Goal: Navigation & Orientation: Find specific page/section

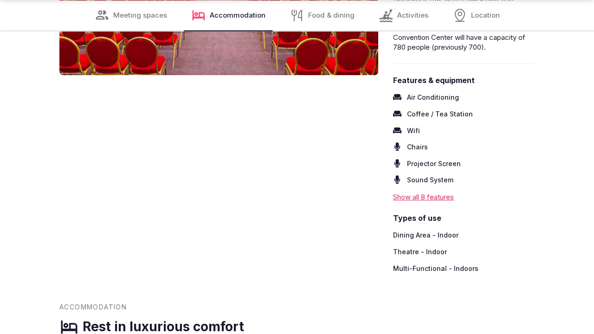
scroll to position [1199, 0]
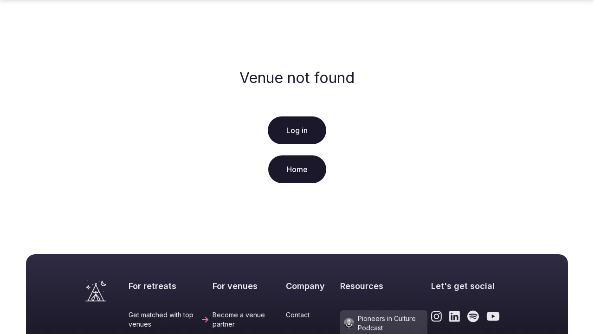
scroll to position [232, 0]
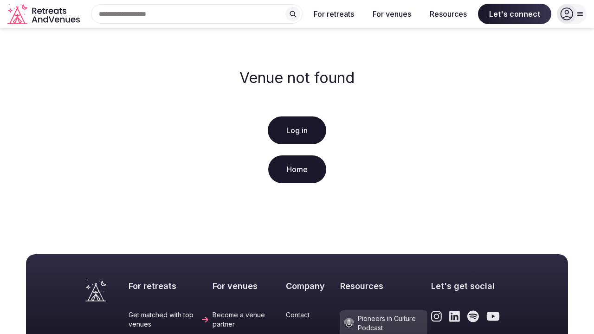
scroll to position [232, 0]
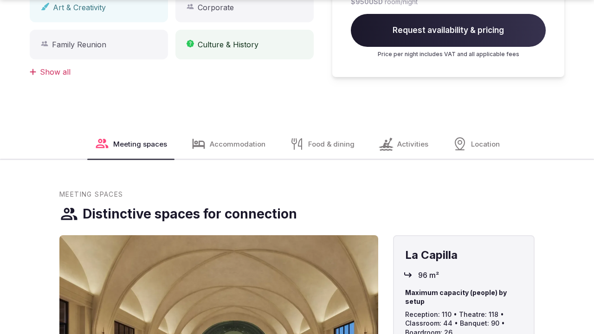
scroll to position [916, 0]
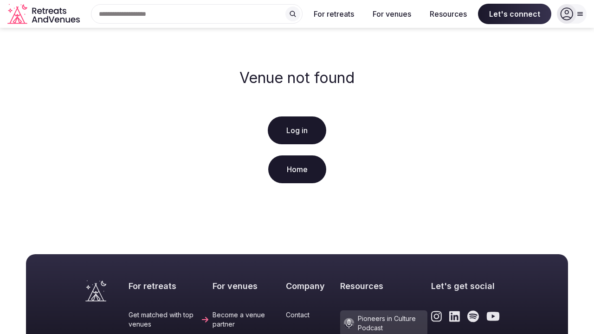
scroll to position [232, 0]
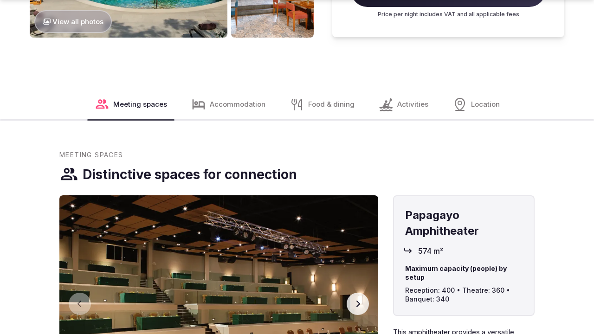
scroll to position [1226, 0]
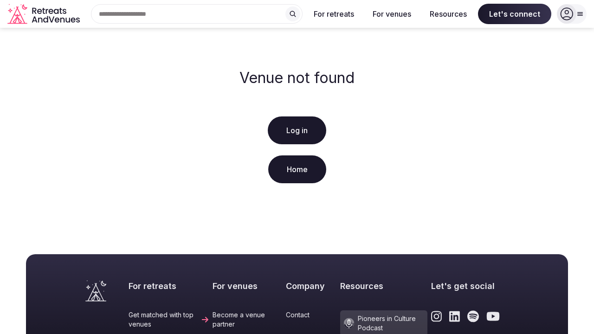
scroll to position [232, 0]
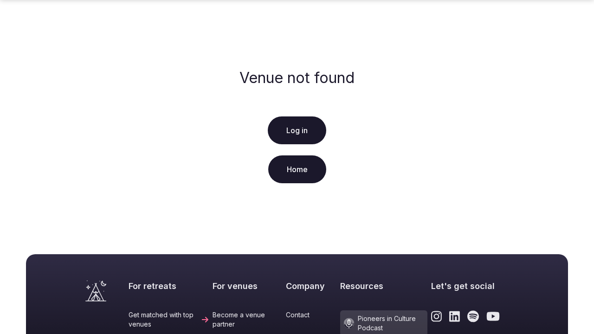
scroll to position [232, 0]
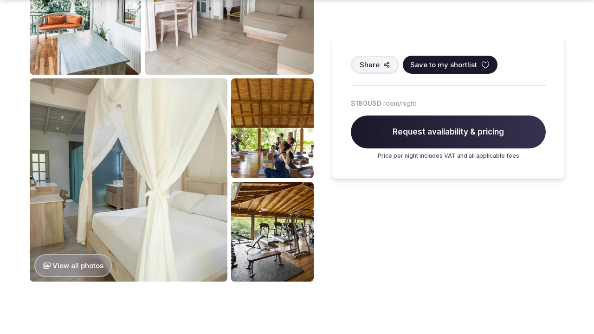
scroll to position [1230, 0]
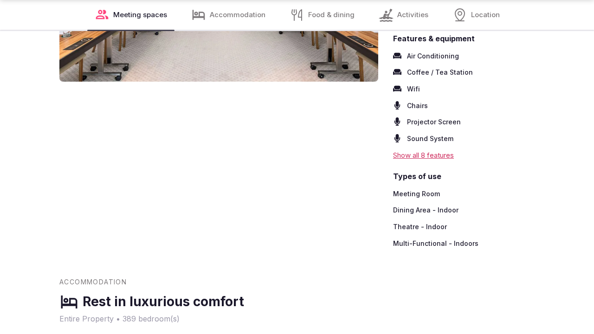
scroll to position [1199, 0]
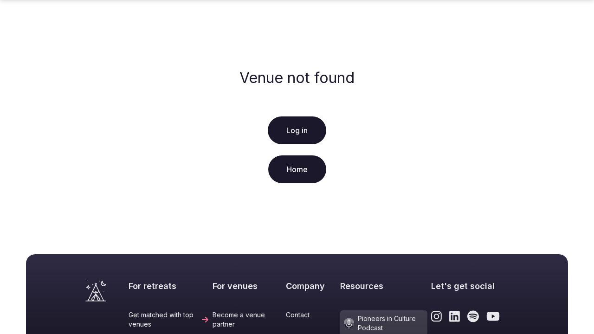
scroll to position [232, 0]
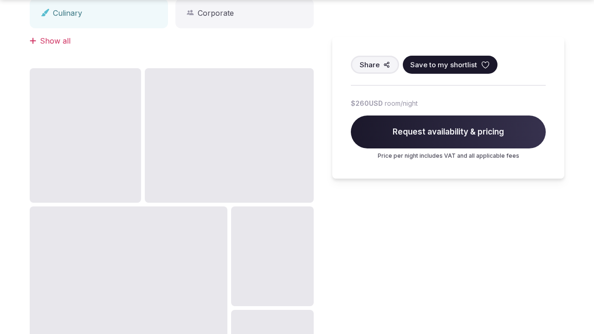
scroll to position [916, 0]
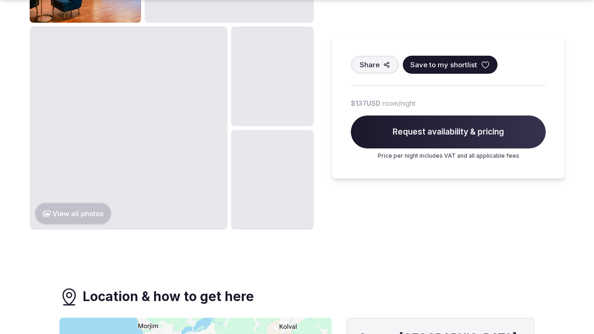
scroll to position [909, 0]
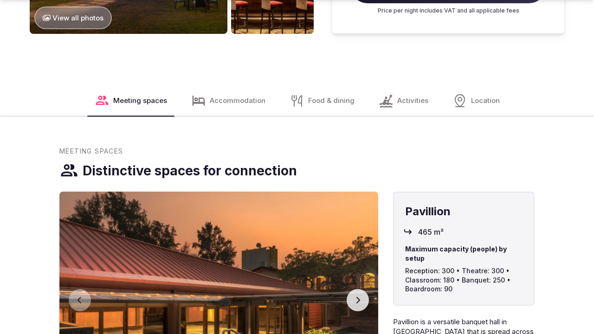
scroll to position [1230, 0]
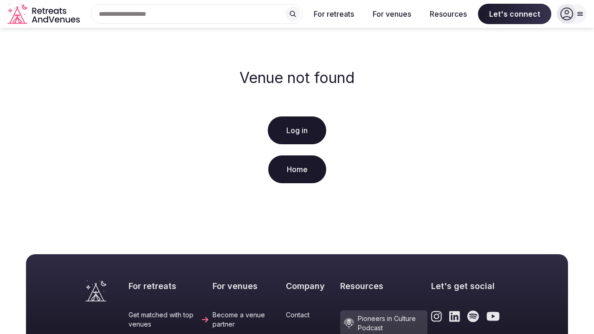
scroll to position [232, 0]
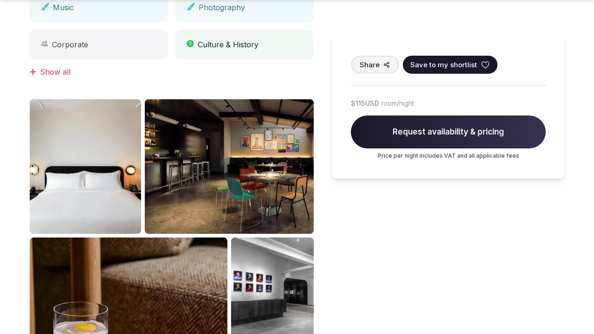
scroll to position [916, 0]
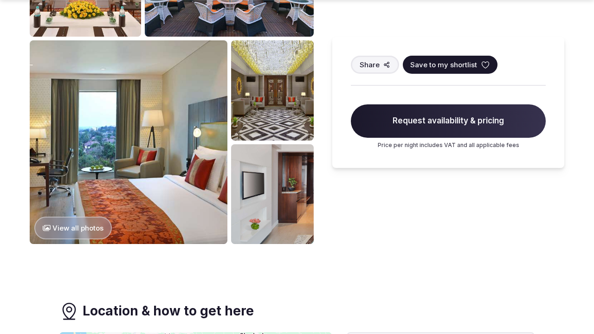
scroll to position [916, 0]
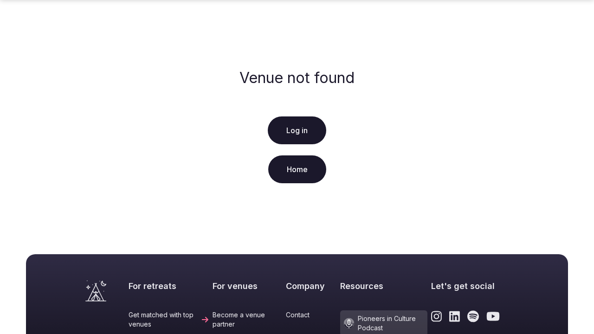
scroll to position [232, 0]
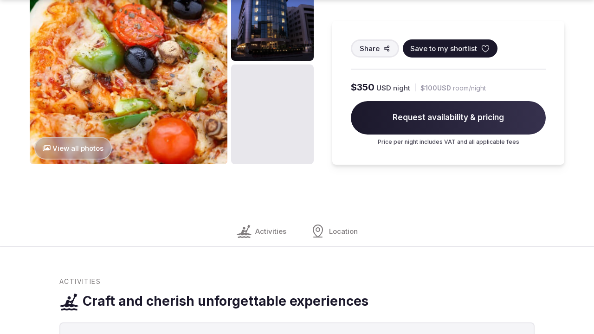
scroll to position [1230, 0]
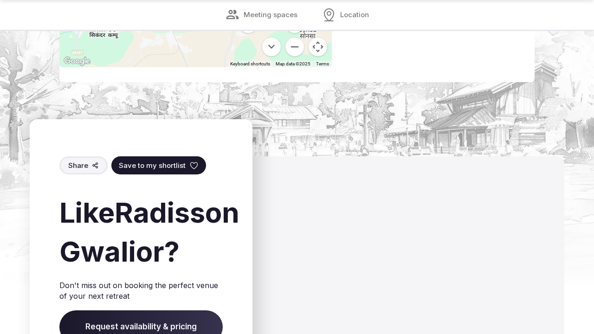
scroll to position [1168, 0]
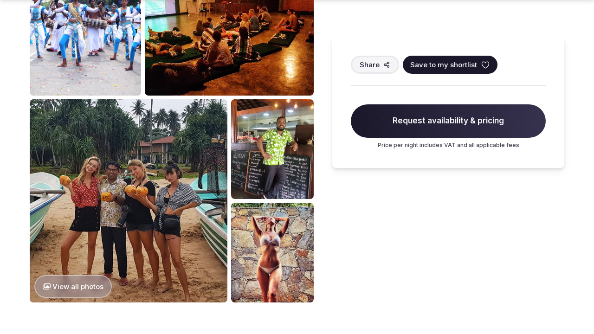
scroll to position [1230, 0]
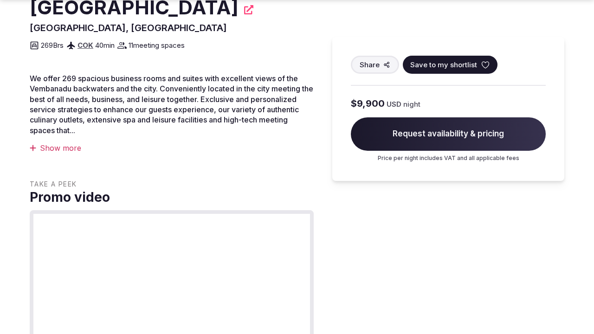
scroll to position [601, 0]
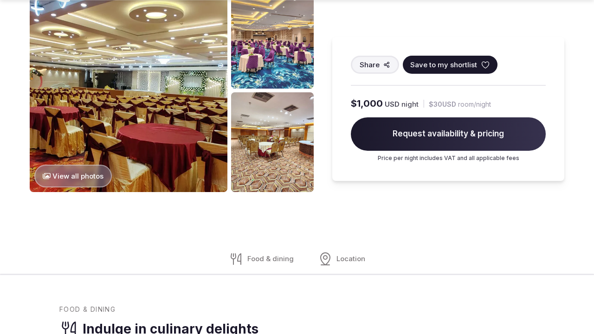
scroll to position [916, 0]
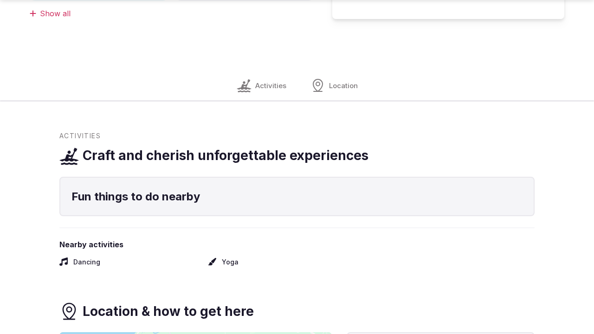
scroll to position [916, 0]
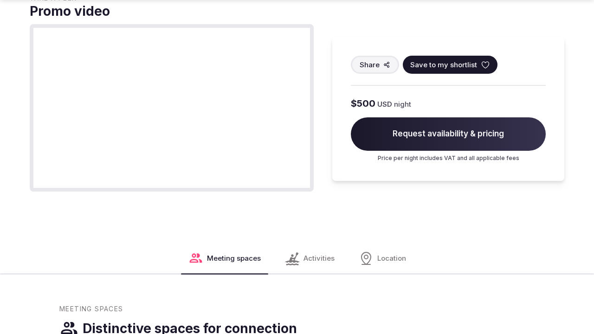
scroll to position [915, 0]
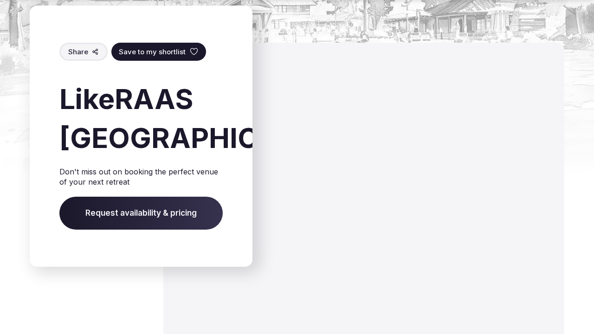
scroll to position [1230, 0]
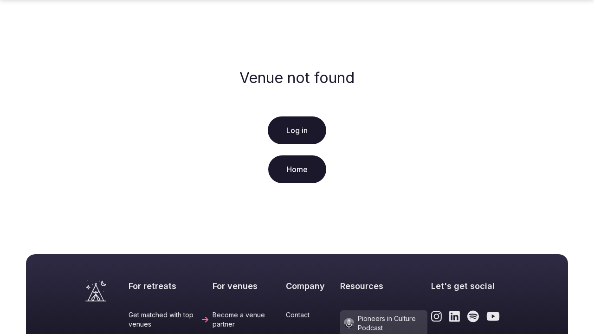
scroll to position [232, 0]
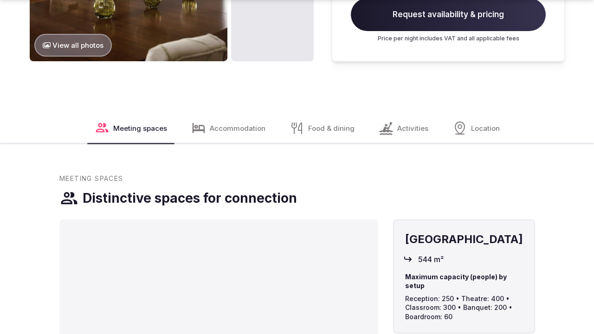
scroll to position [1230, 0]
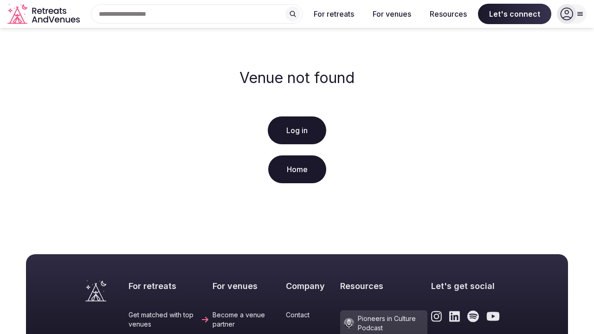
scroll to position [232, 0]
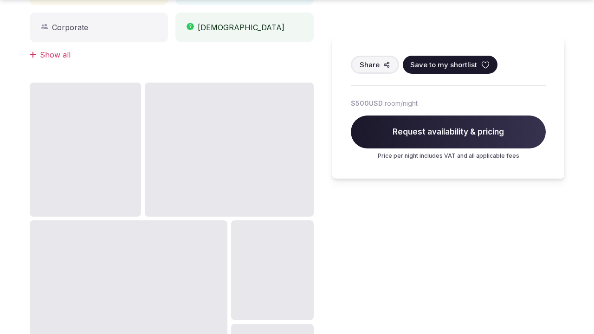
scroll to position [916, 0]
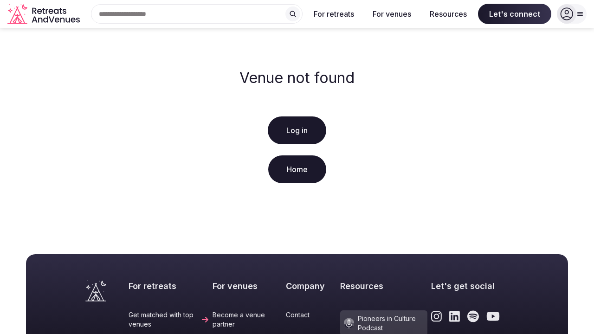
scroll to position [232, 0]
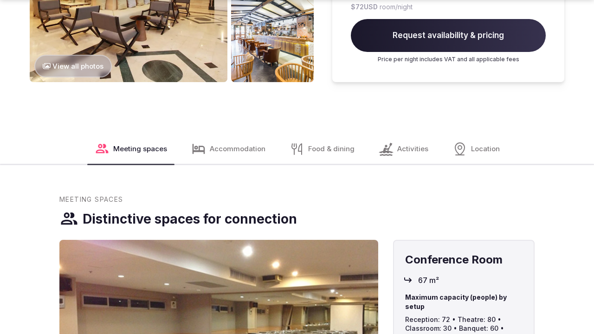
scroll to position [1230, 0]
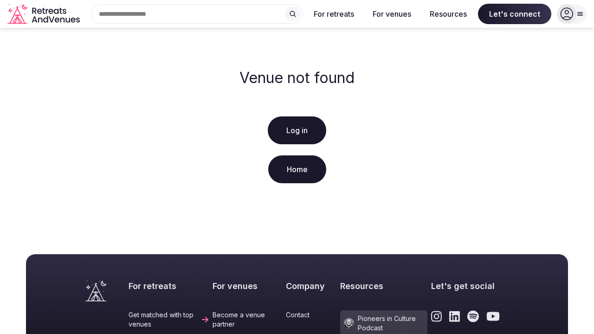
scroll to position [232, 0]
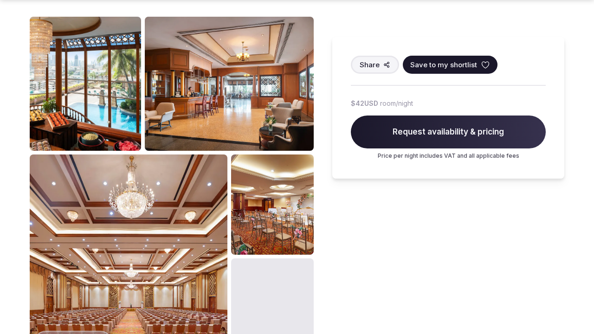
scroll to position [916, 0]
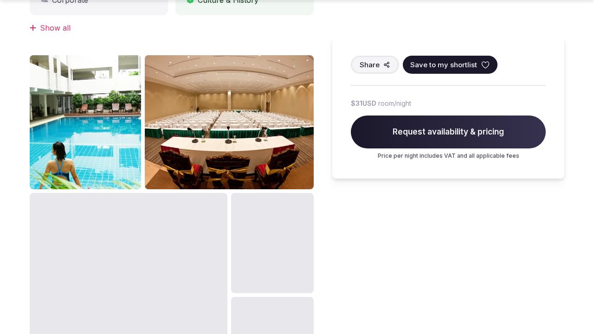
scroll to position [916, 0]
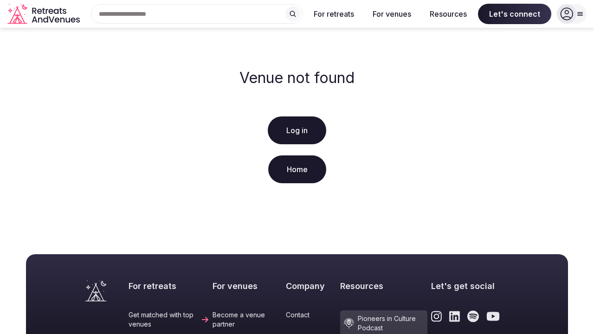
scroll to position [232, 0]
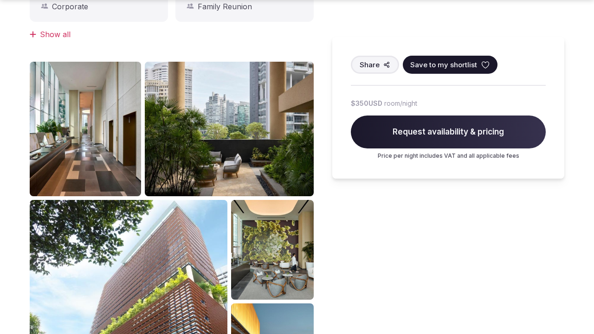
scroll to position [916, 0]
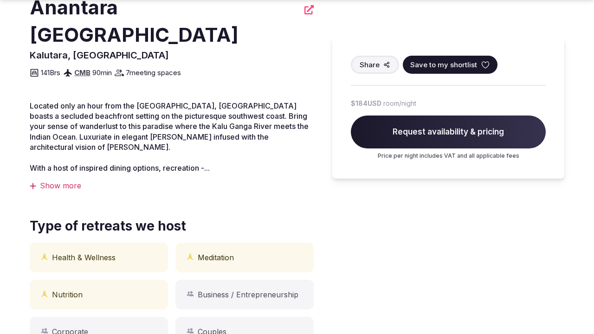
scroll to position [601, 0]
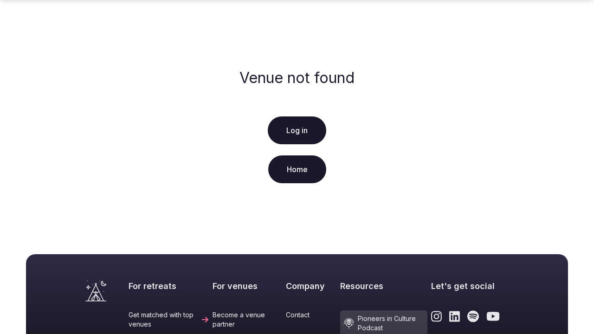
scroll to position [232, 0]
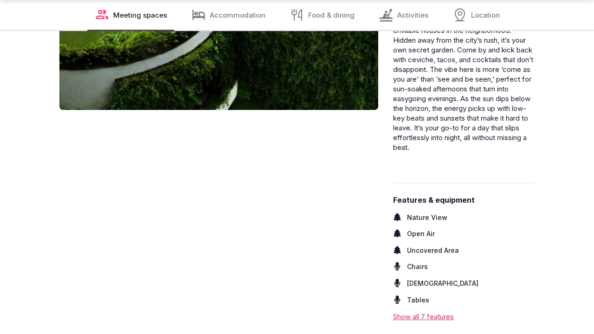
scroll to position [1199, 0]
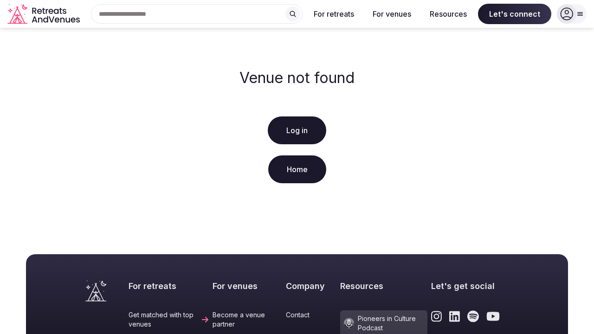
scroll to position [232, 0]
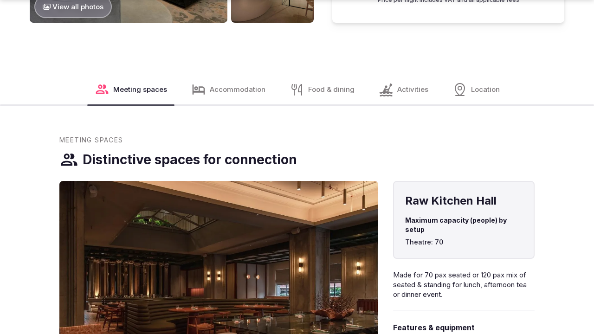
scroll to position [1230, 0]
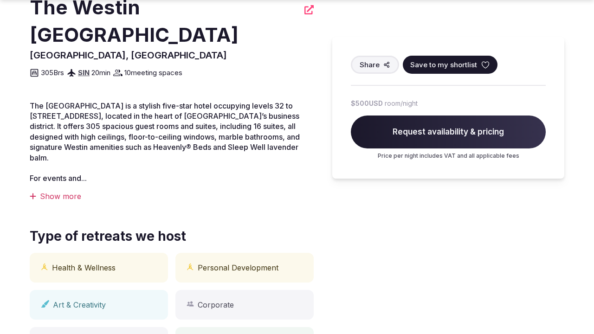
scroll to position [601, 0]
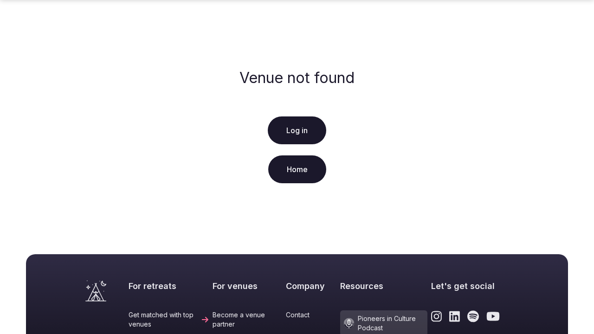
scroll to position [232, 0]
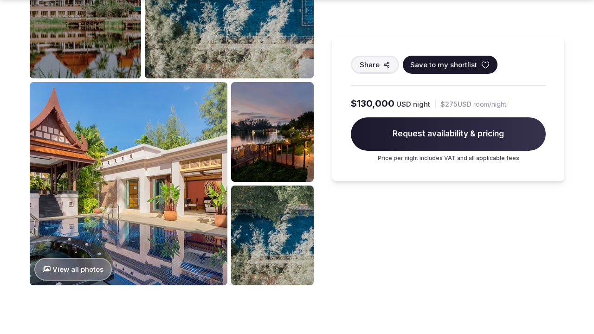
scroll to position [1226, 0]
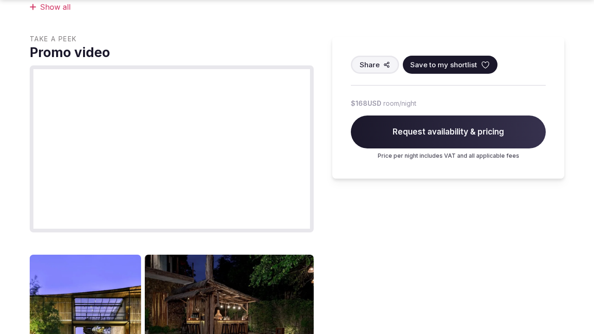
scroll to position [916, 0]
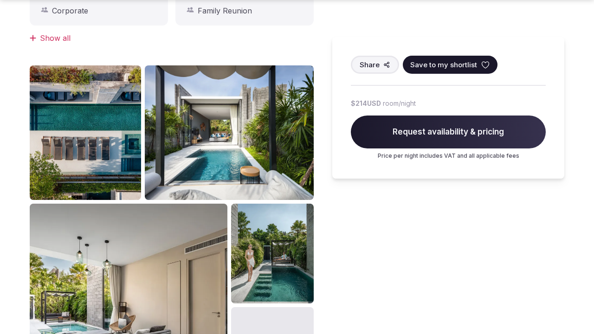
scroll to position [916, 0]
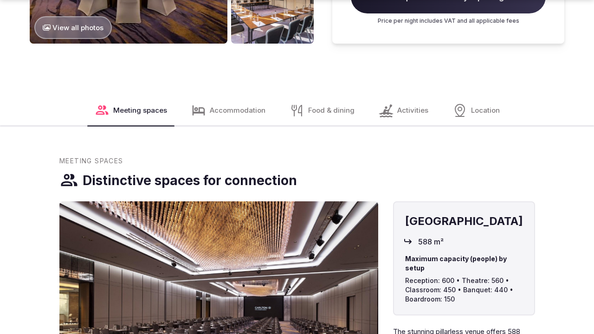
scroll to position [1230, 0]
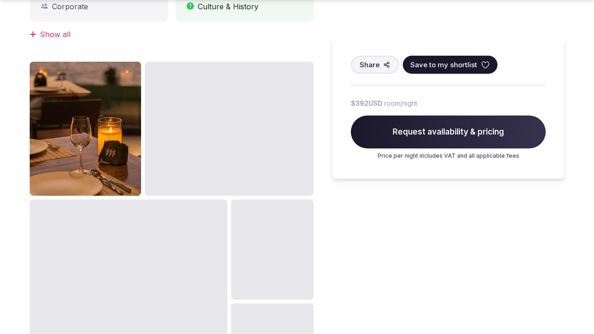
scroll to position [909, 0]
